Goal: Find specific page/section: Find specific page/section

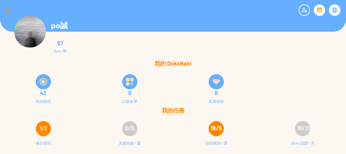
click at [6, 11] on div at bounding box center [7, 10] width 15 height 15
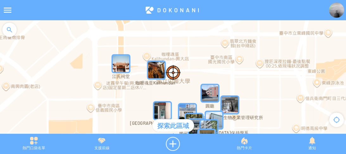
click at [12, 24] on div at bounding box center [9, 29] width 19 height 19
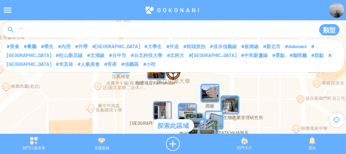
click at [31, 32] on input at bounding box center [164, 30] width 293 height 12
type input "****"
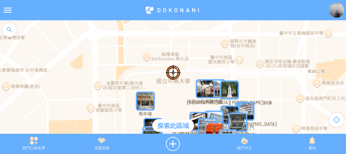
click at [144, 104] on img "UKpIdWq0f4fMapIcon" at bounding box center [145, 100] width 19 height 19
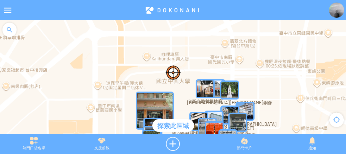
click at [155, 96] on img "UKpIdWq0f4fMapIcon" at bounding box center [155, 110] width 38 height 38
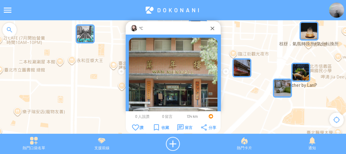
click at [131, 25] on div at bounding box center [134, 28] width 6 height 6
